Goal: Find specific page/section: Find specific page/section

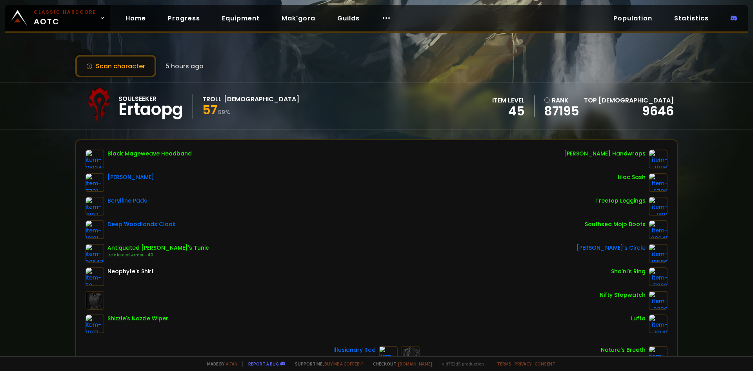
scroll to position [39, 0]
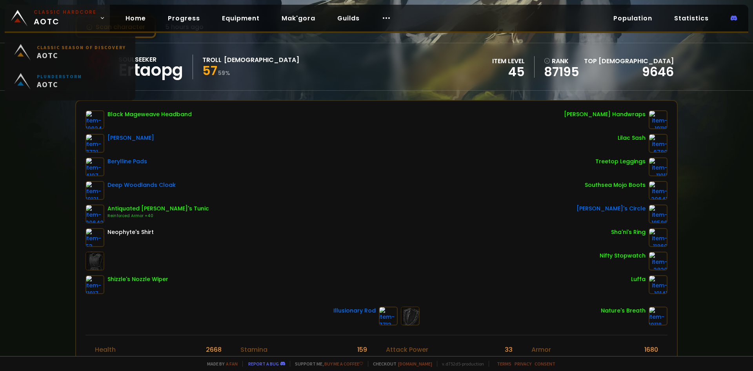
click at [62, 17] on span "Classic Hardcore AOTC" at bounding box center [65, 18] width 63 height 19
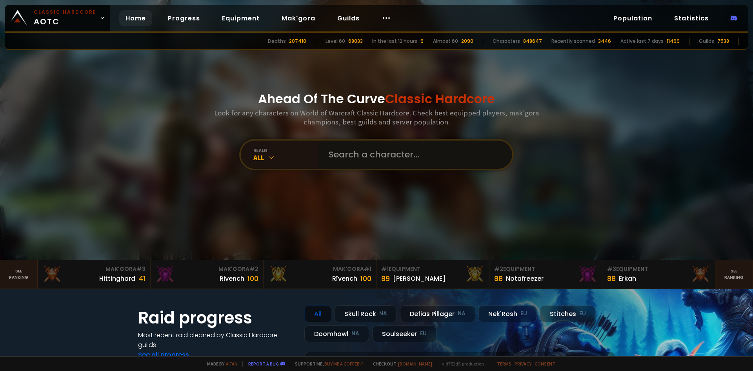
click at [349, 156] on input "text" at bounding box center [413, 154] width 179 height 28
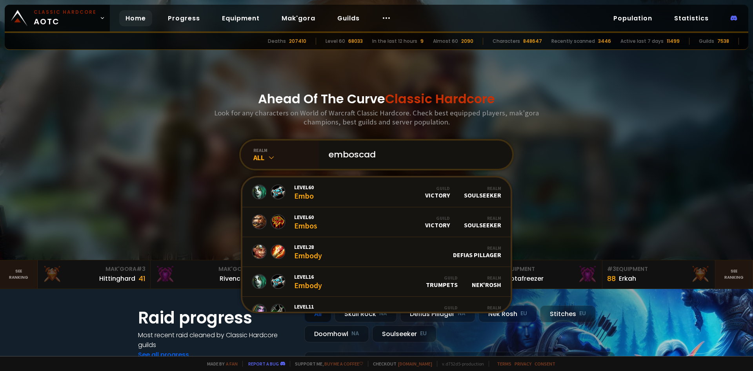
type input "emboscada"
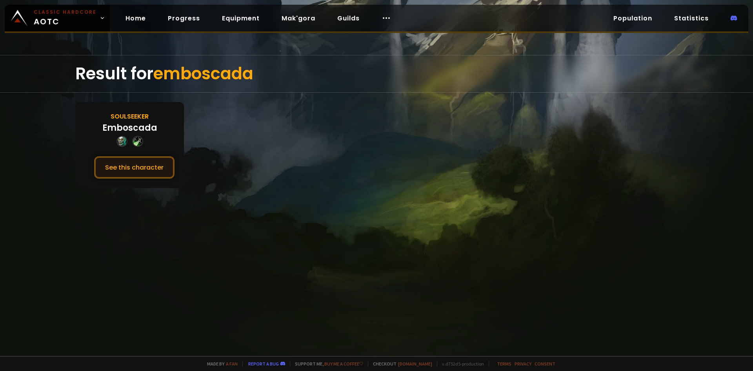
click at [154, 171] on button "See this character" at bounding box center [134, 167] width 80 height 22
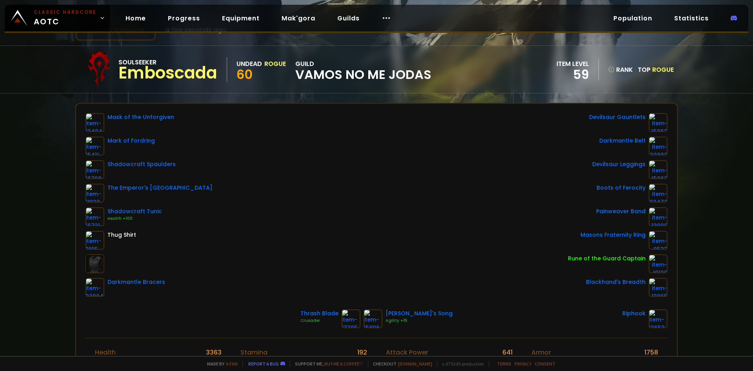
scroll to position [39, 0]
